Goal: Task Accomplishment & Management: Use online tool/utility

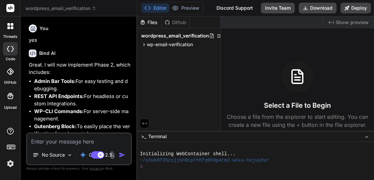
type textarea "x"
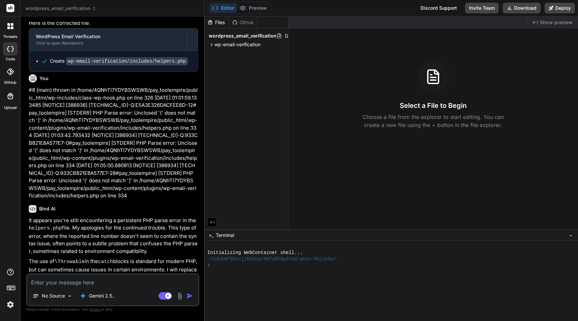
scroll to position [1171, 0]
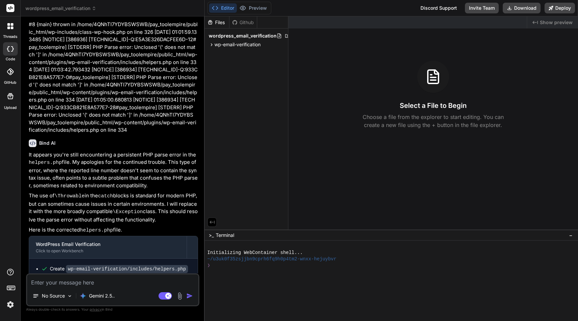
click at [12, 9] on rect at bounding box center [10, 8] width 8 height 8
click at [6, 180] on img at bounding box center [10, 304] width 11 height 11
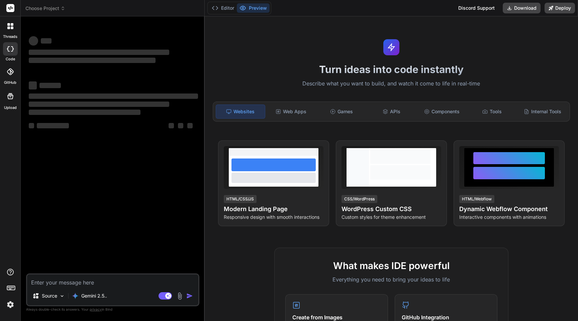
click at [11, 302] on img at bounding box center [10, 304] width 11 height 11
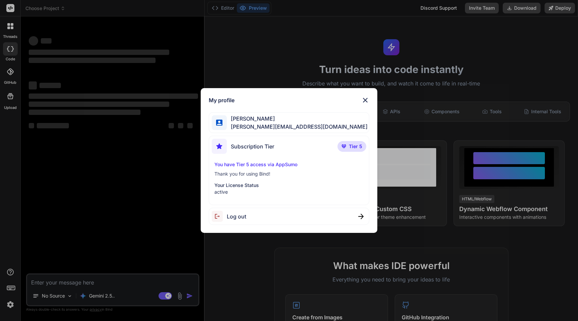
click at [132, 149] on div "My profile Gordan Metz gordon-metz@nicheful.io Subscription Tier Tier 5 You hav…" at bounding box center [289, 160] width 578 height 321
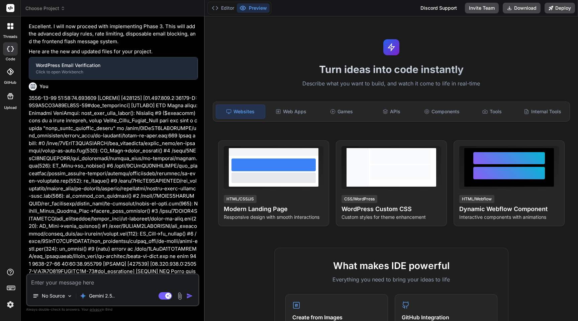
click at [12, 8] on icon at bounding box center [10, 8] width 5 height 4
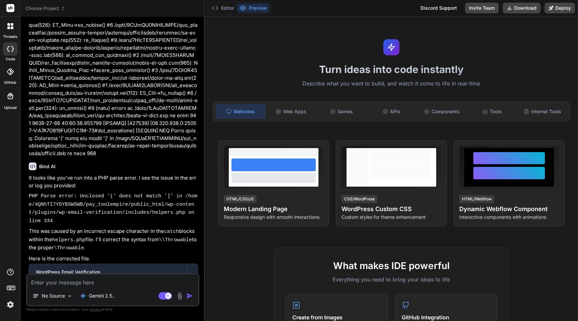
scroll to position [870, 0]
type textarea "x"
